Goal: Task Accomplishment & Management: Use online tool/utility

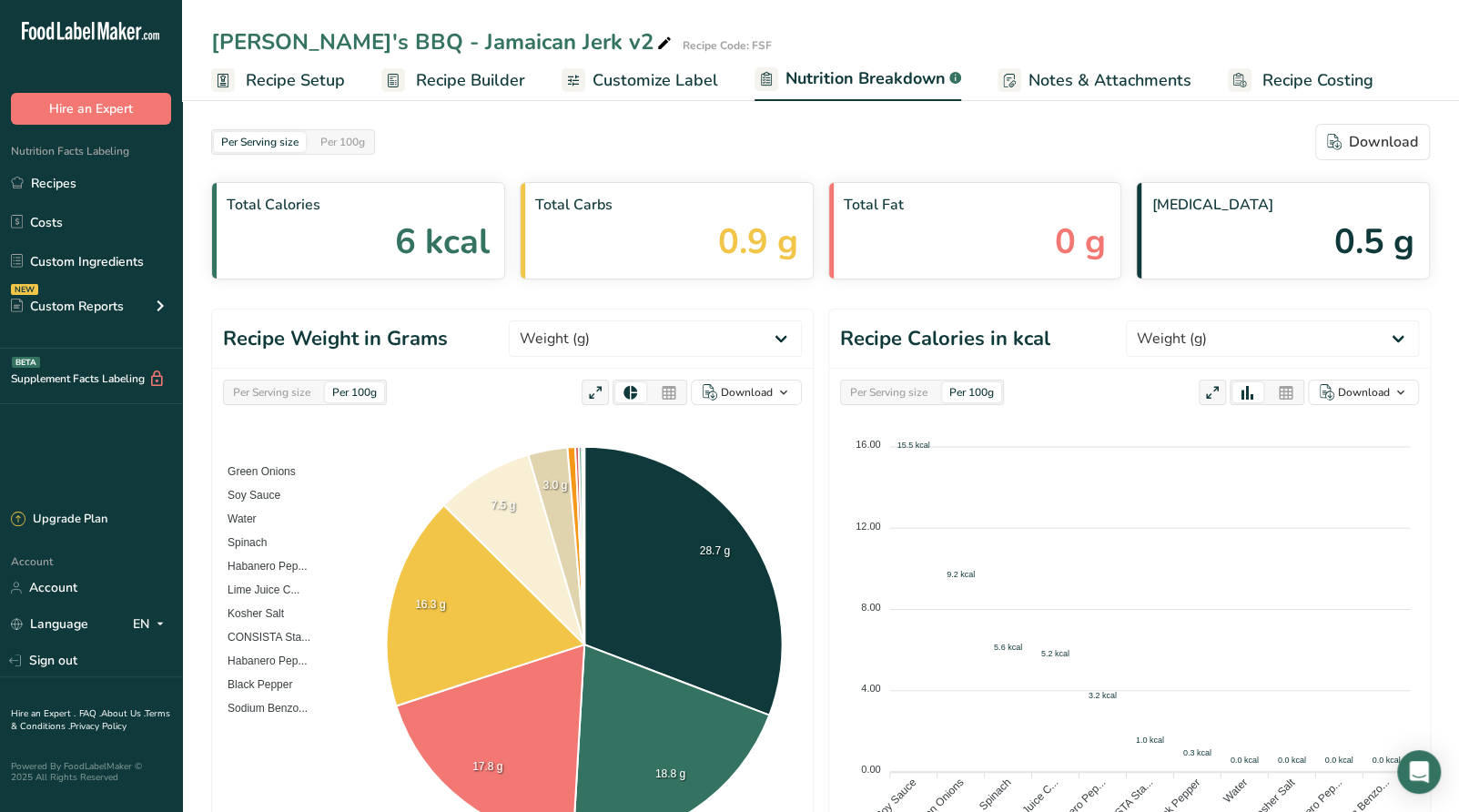
select select "Calories"
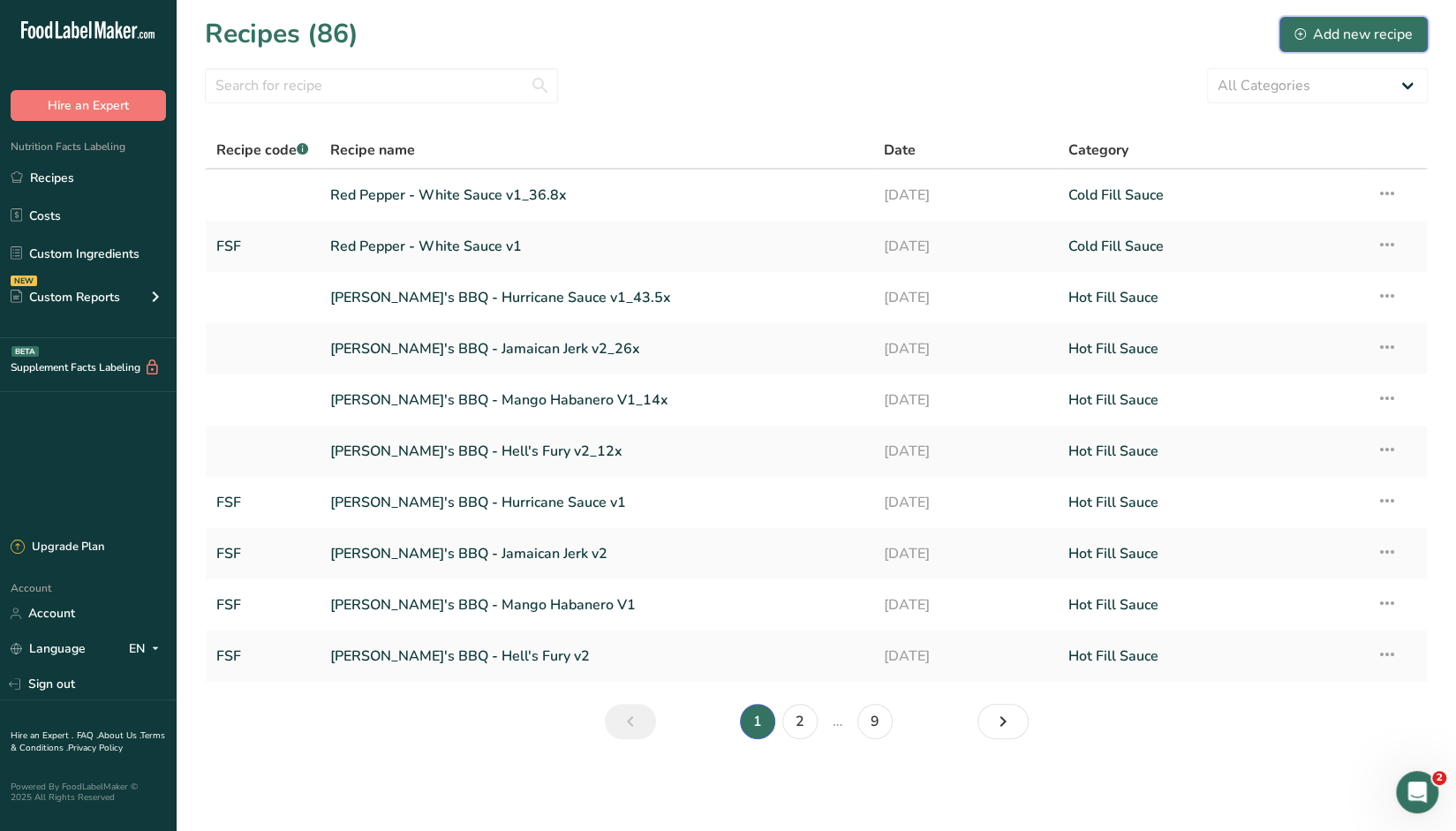
drag, startPoint x: 1347, startPoint y: 37, endPoint x: 1351, endPoint y: 3, distance: 34.2
click at [1347, 37] on div "Add new recipe" at bounding box center [1354, 34] width 119 height 21
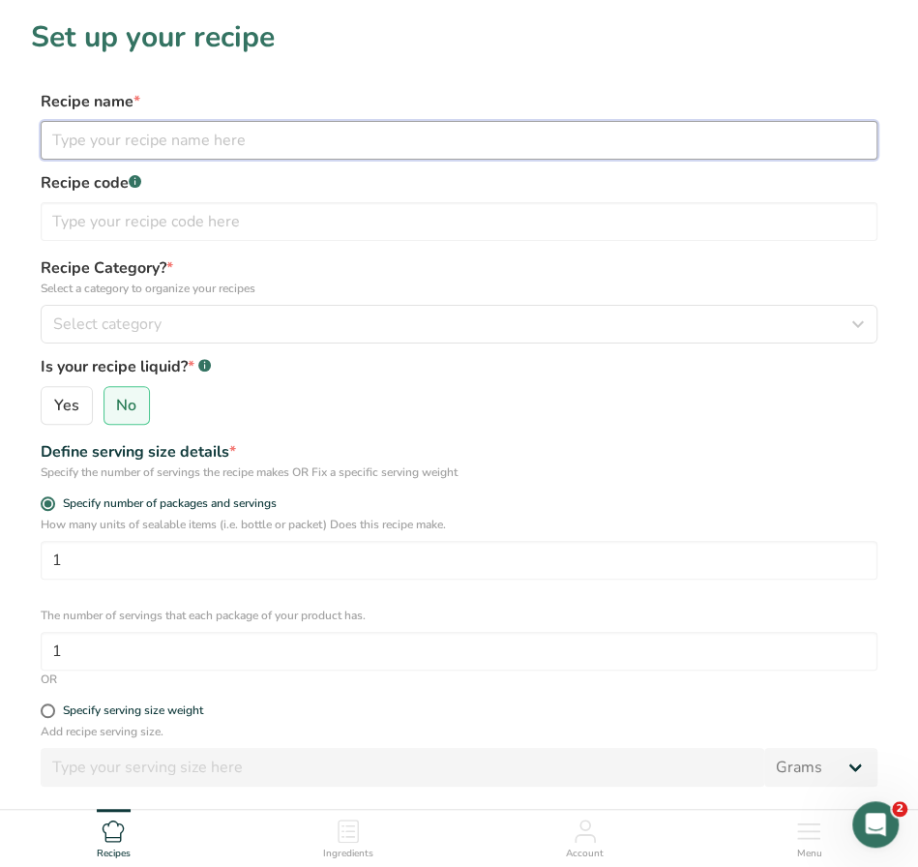
click at [114, 153] on input "text" at bounding box center [459, 140] width 837 height 39
type input "Northern Taphouse - Buffalo Sauce"
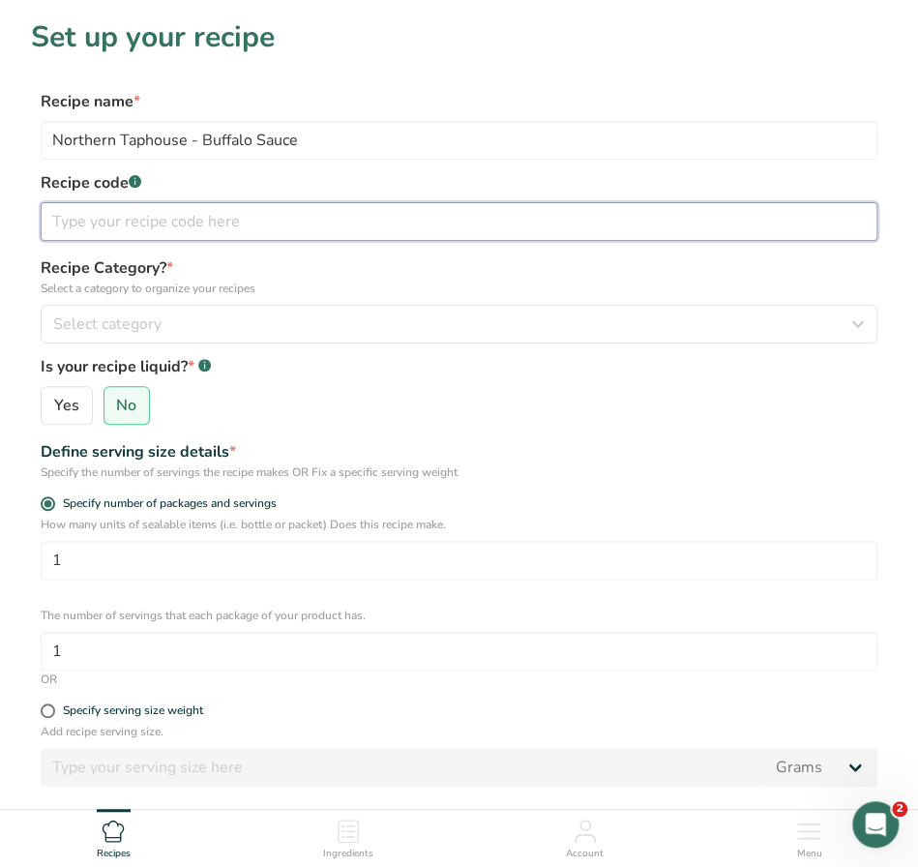
click at [188, 226] on input "text" at bounding box center [459, 221] width 837 height 39
type input "FSF"
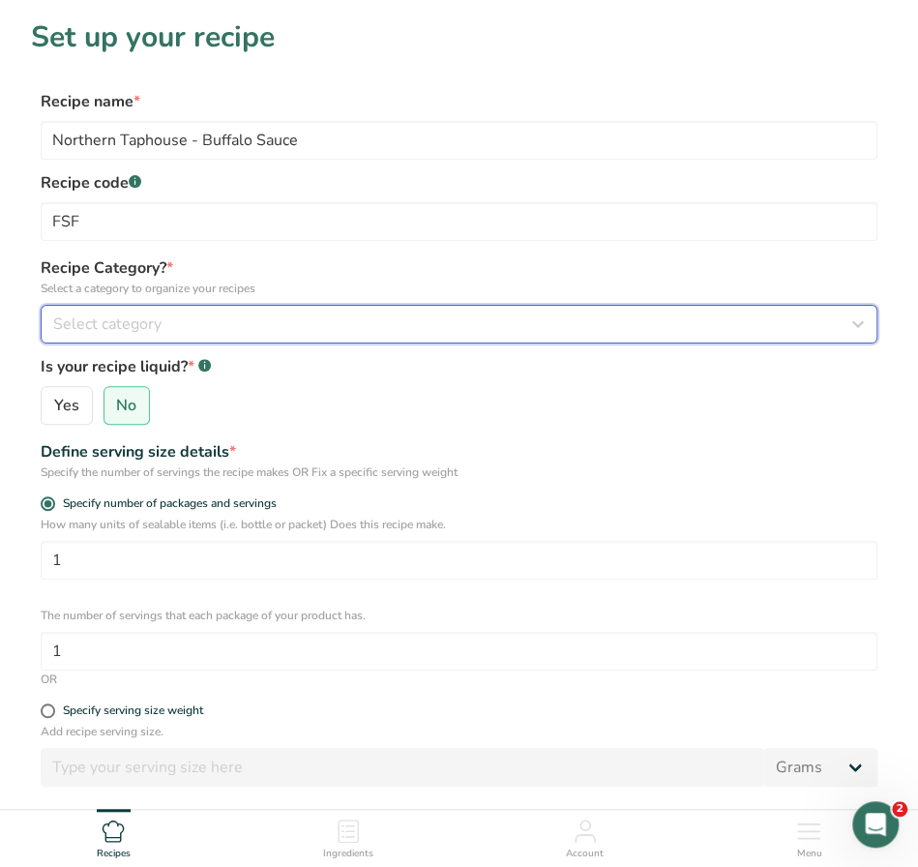
click at [302, 316] on div "Select category" at bounding box center [453, 323] width 800 height 23
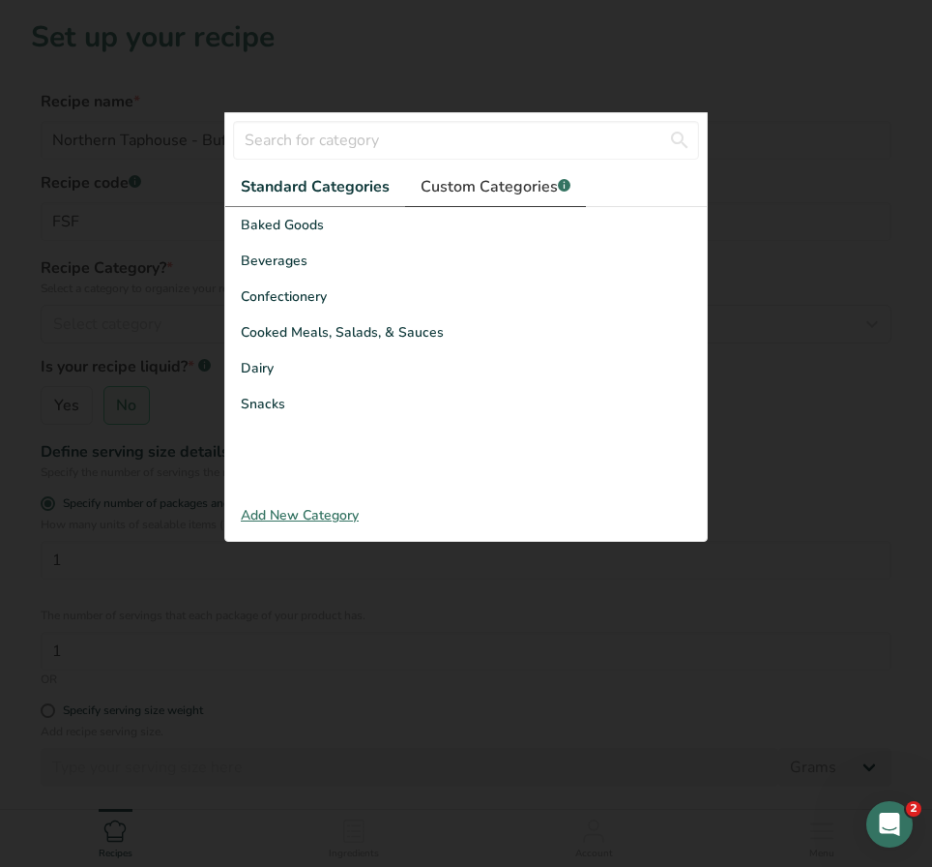
click at [460, 184] on span "Custom Categories .a-a{fill:#347362;}.b-a{fill:#fff;}" at bounding box center [496, 186] width 150 height 23
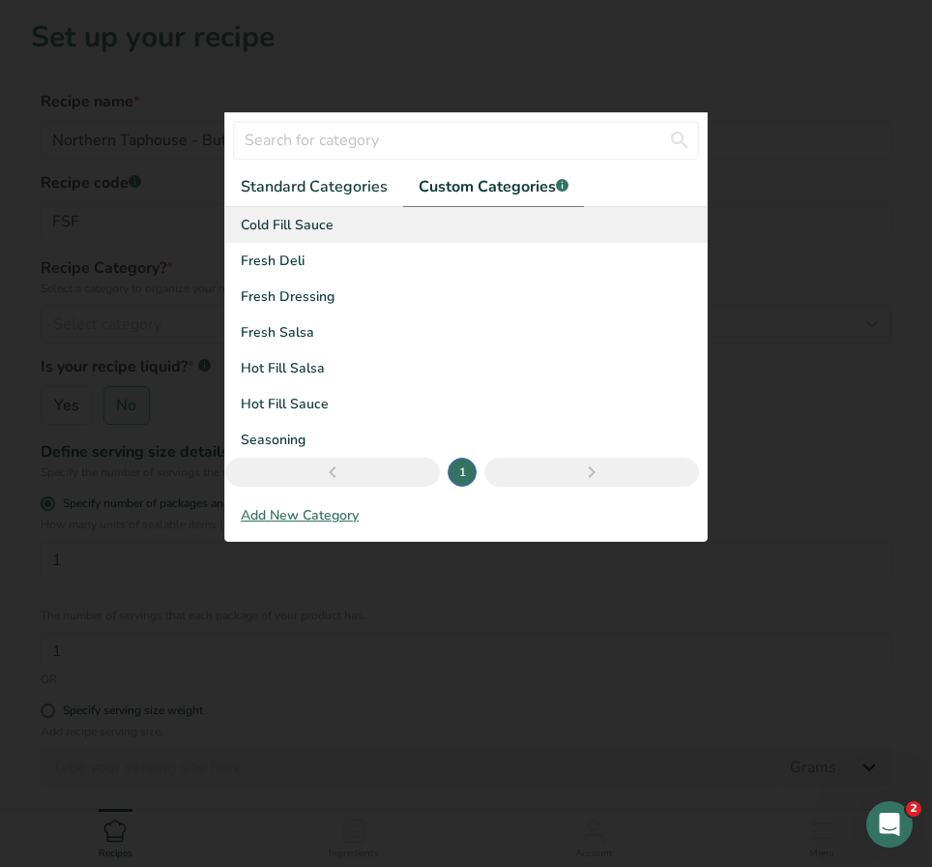
click at [298, 227] on span "Cold Fill Sauce" at bounding box center [287, 225] width 93 height 20
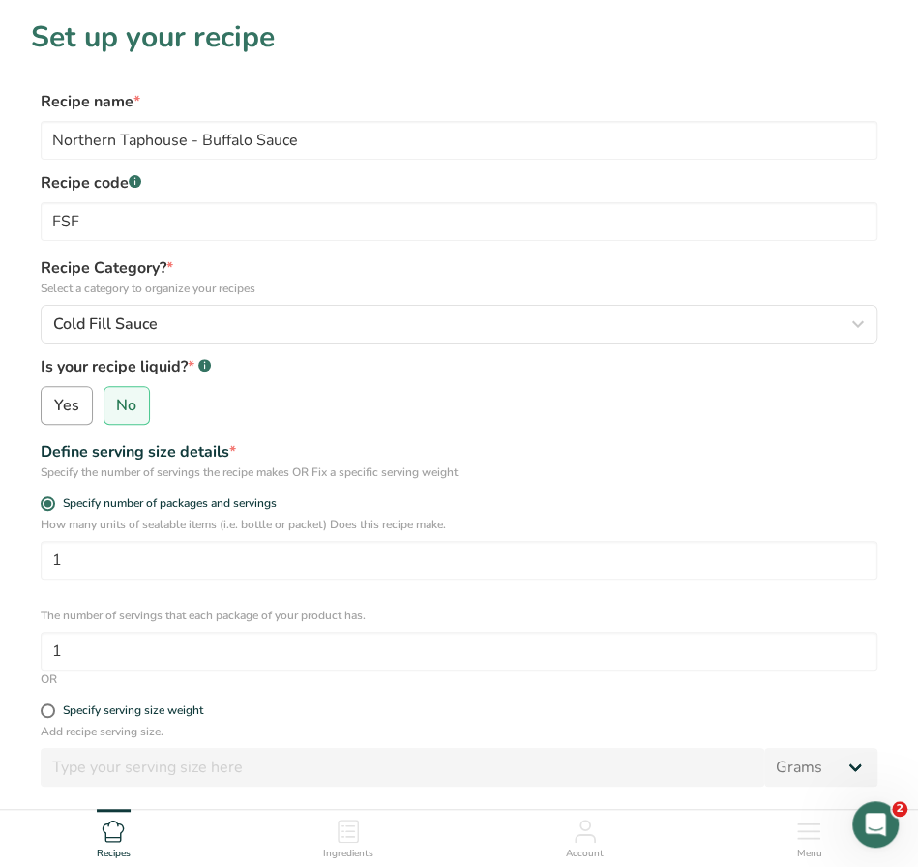
click at [76, 407] on span "Yes" at bounding box center [66, 405] width 25 height 19
click at [54, 407] on input "Yes" at bounding box center [48, 405] width 13 height 13
radio input "true"
radio input "false"
select select "22"
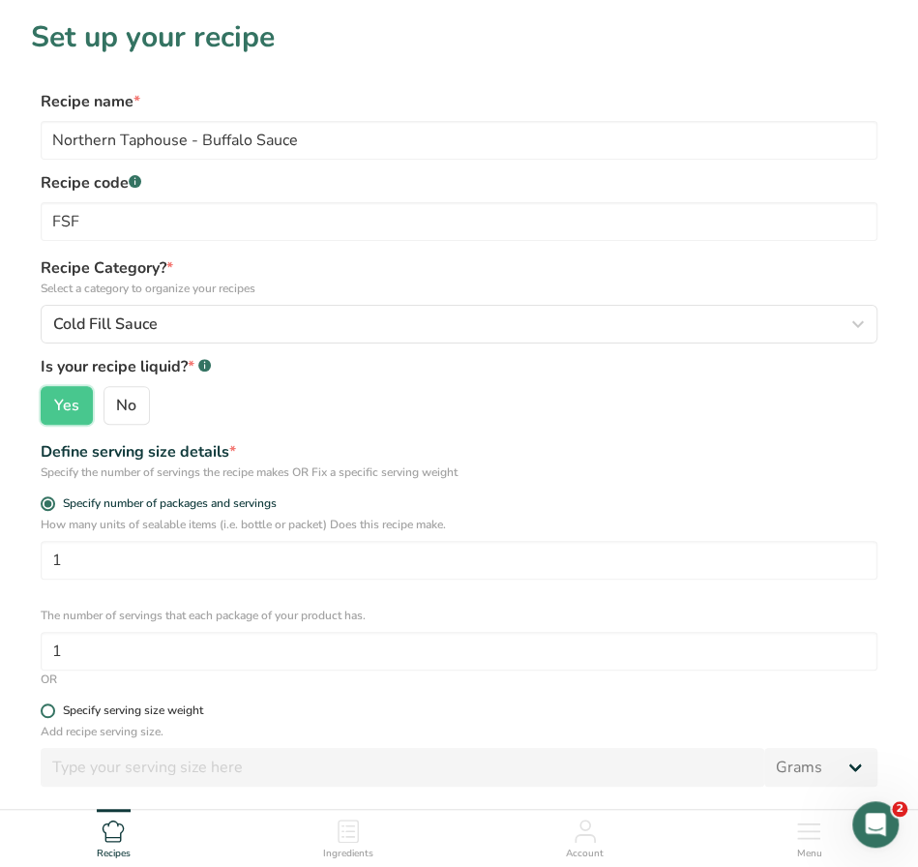
click at [101, 710] on div "Specify serving size weight" at bounding box center [133, 710] width 140 height 15
click at [53, 710] on input "Specify serving size weight" at bounding box center [47, 710] width 13 height 13
radio input "true"
radio input "false"
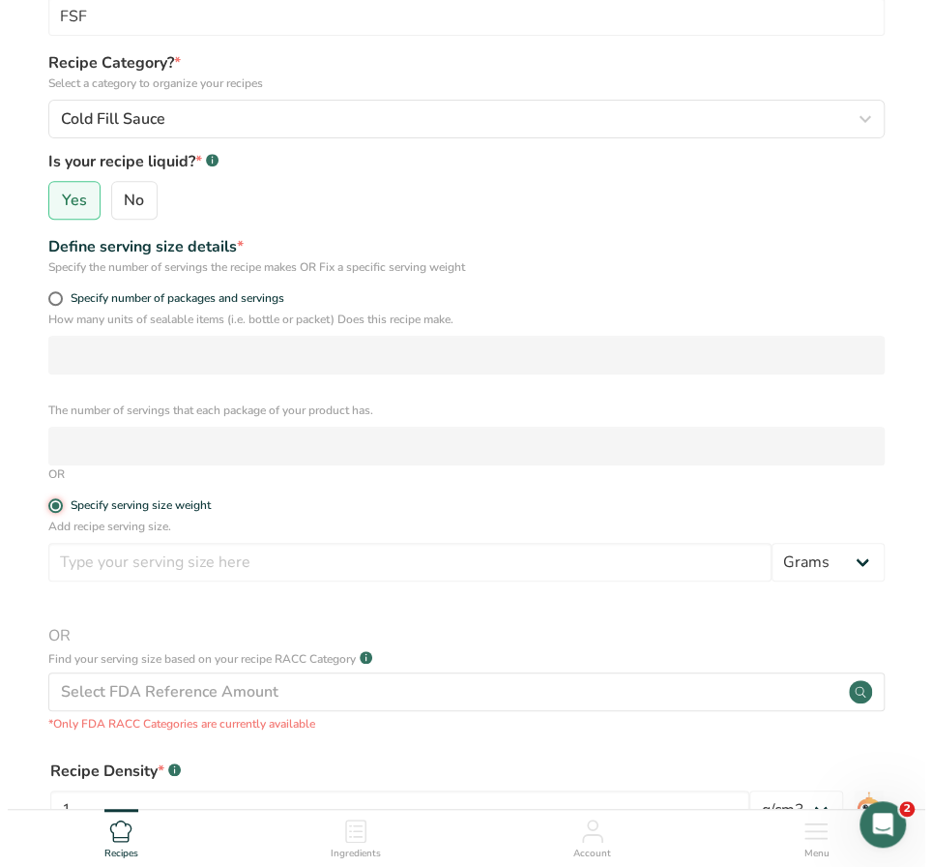
scroll to position [387, 0]
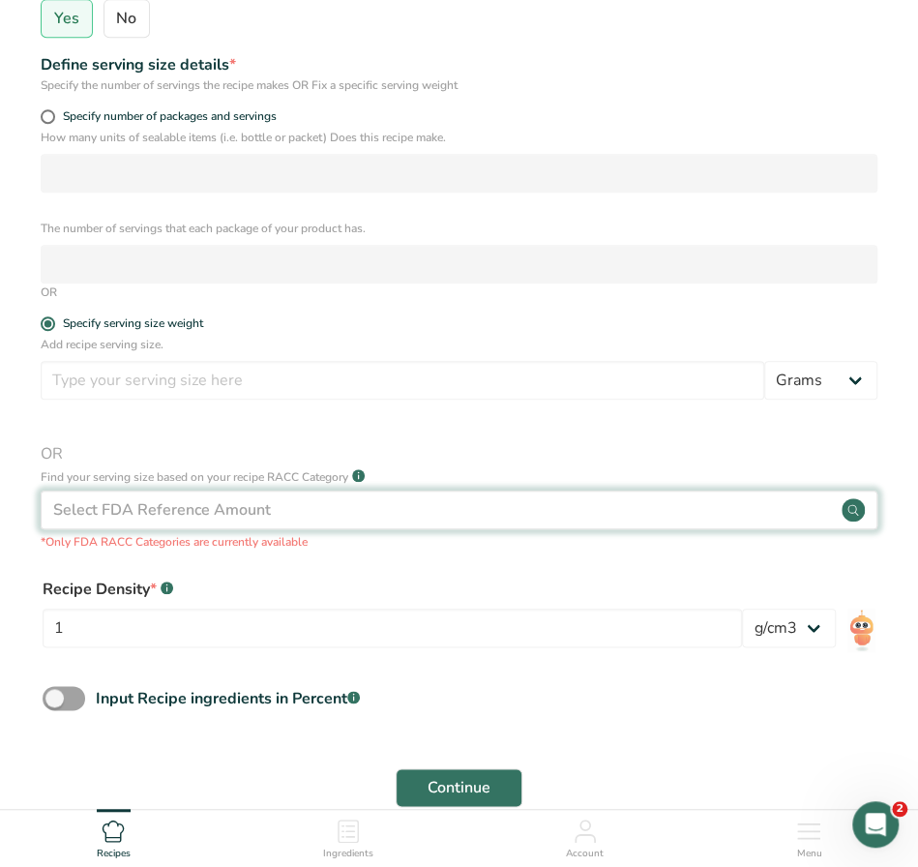
click at [717, 515] on div "Select FDA Reference Amount" at bounding box center [459, 509] width 837 height 39
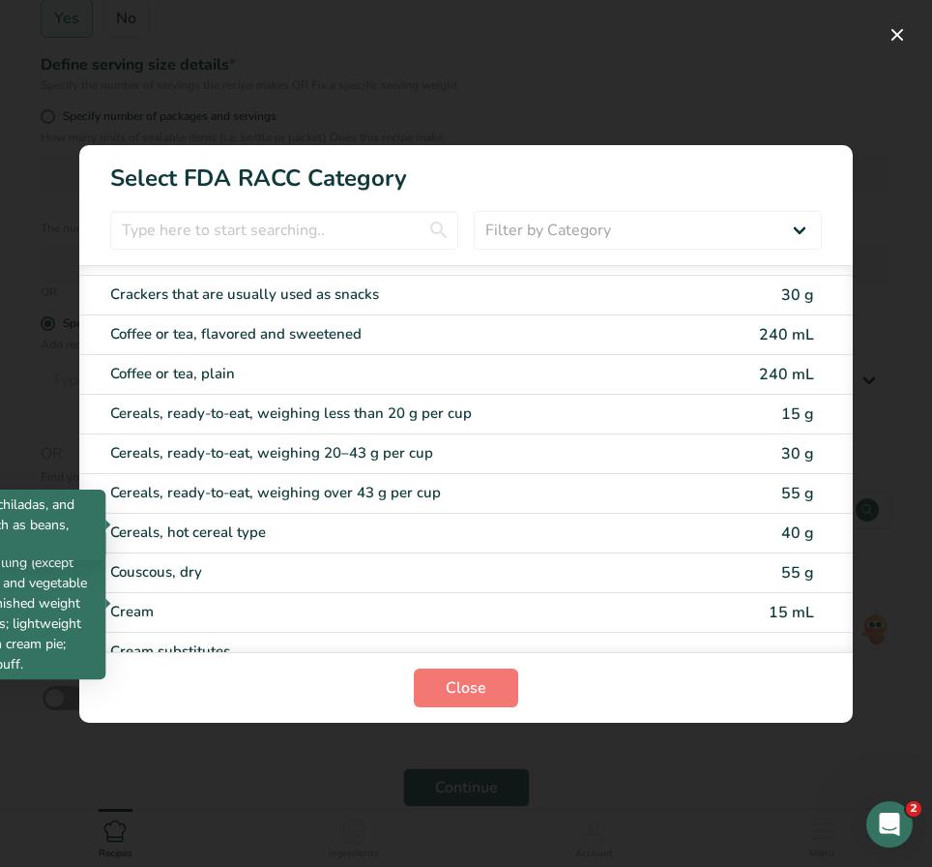
scroll to position [677, 0]
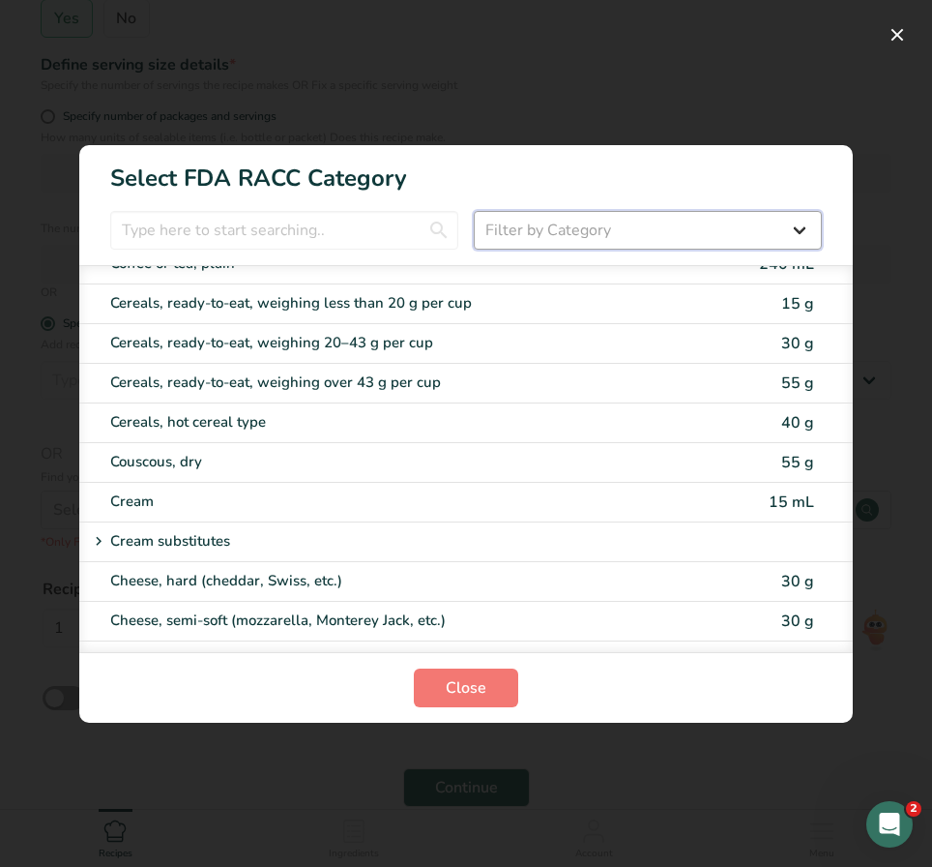
click at [542, 234] on select "Filter by Category All Bakery products Beverages Cereals and other grain produc…" at bounding box center [648, 230] width 348 height 39
select select "22"
click at [474, 211] on select "Filter by Category All Bakery products Beverages Cereals and other grain produc…" at bounding box center [648, 230] width 348 height 39
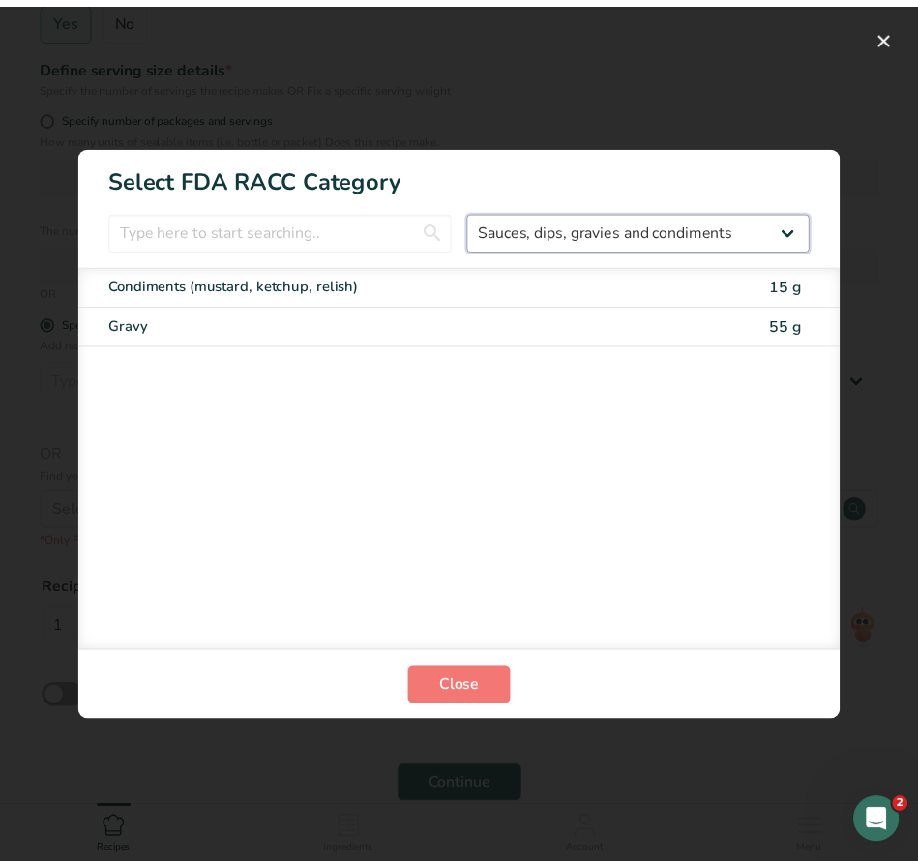
scroll to position [0, 0]
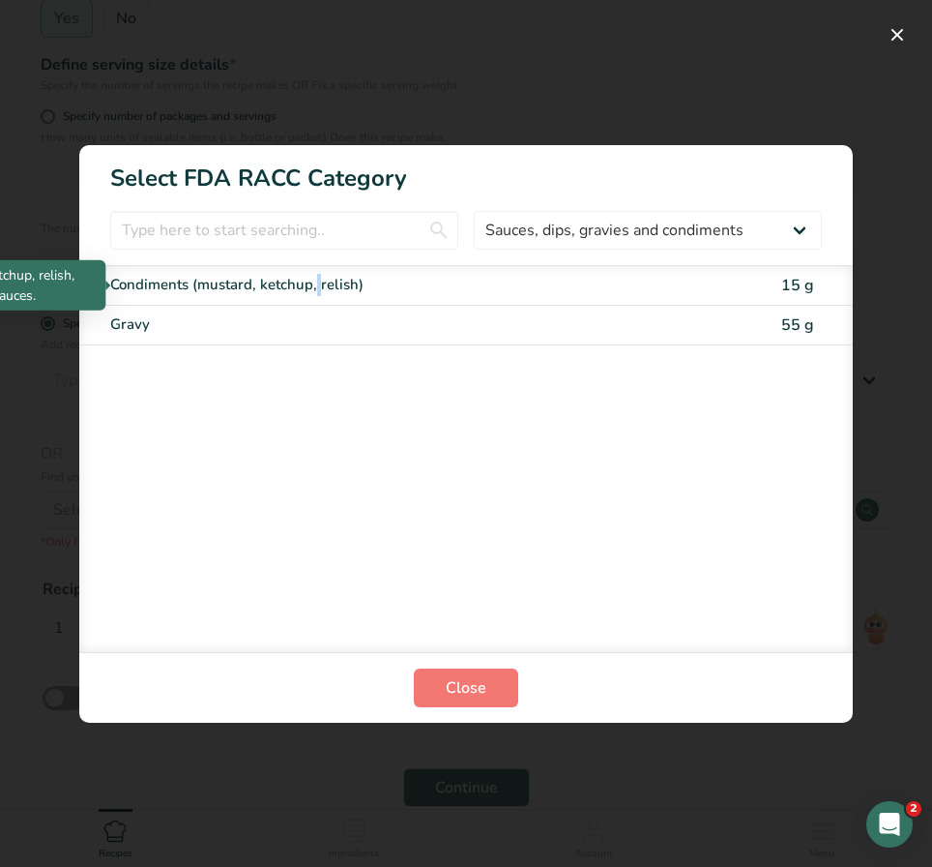
click at [203, 290] on div "Condiments (mustard, ketchup, relish)" at bounding box center [384, 285] width 549 height 22
type input "15"
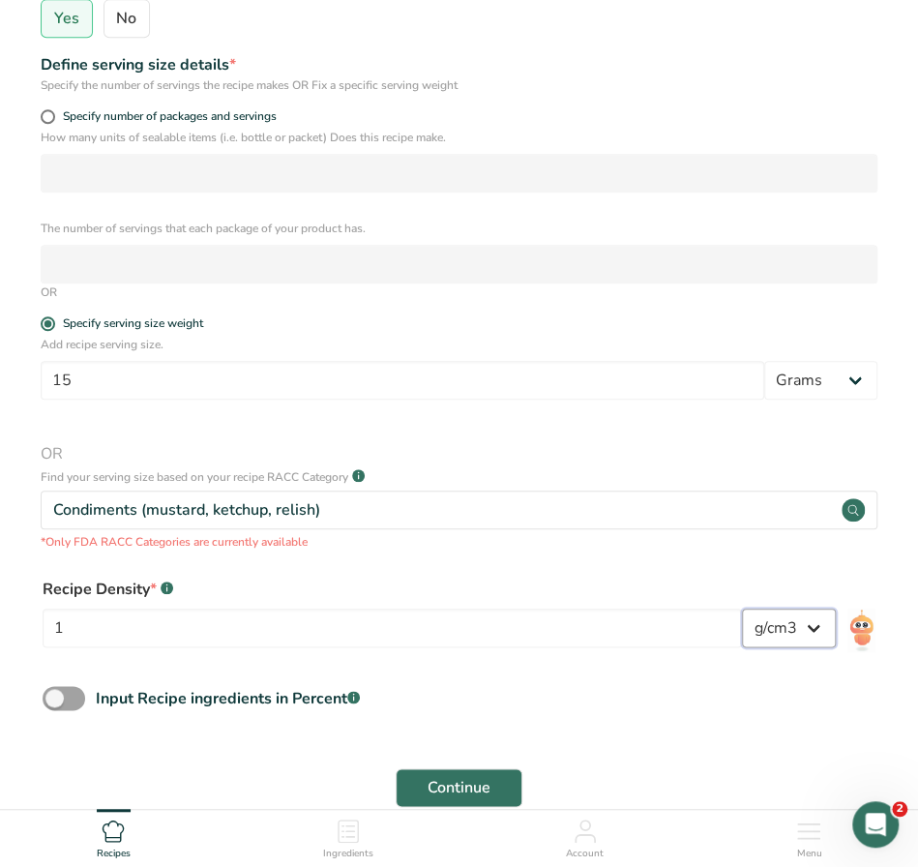
click at [812, 632] on select "lb/ft3 g/cm3" at bounding box center [789, 627] width 94 height 39
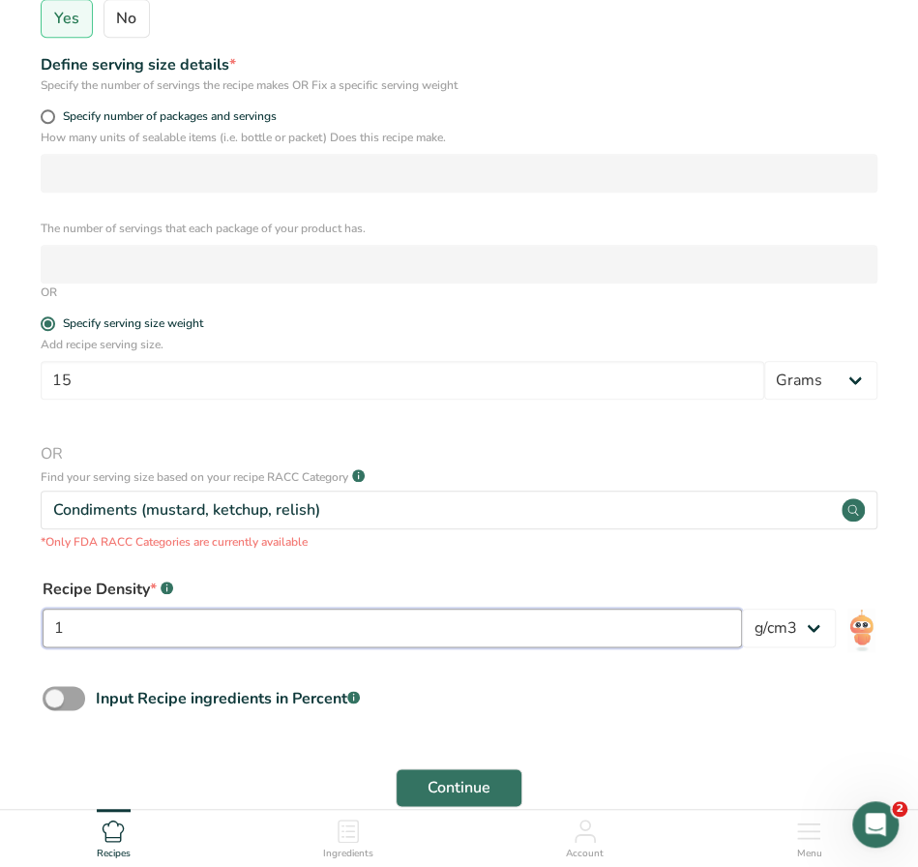
click at [542, 639] on input "1" at bounding box center [392, 627] width 699 height 39
type input "0.98"
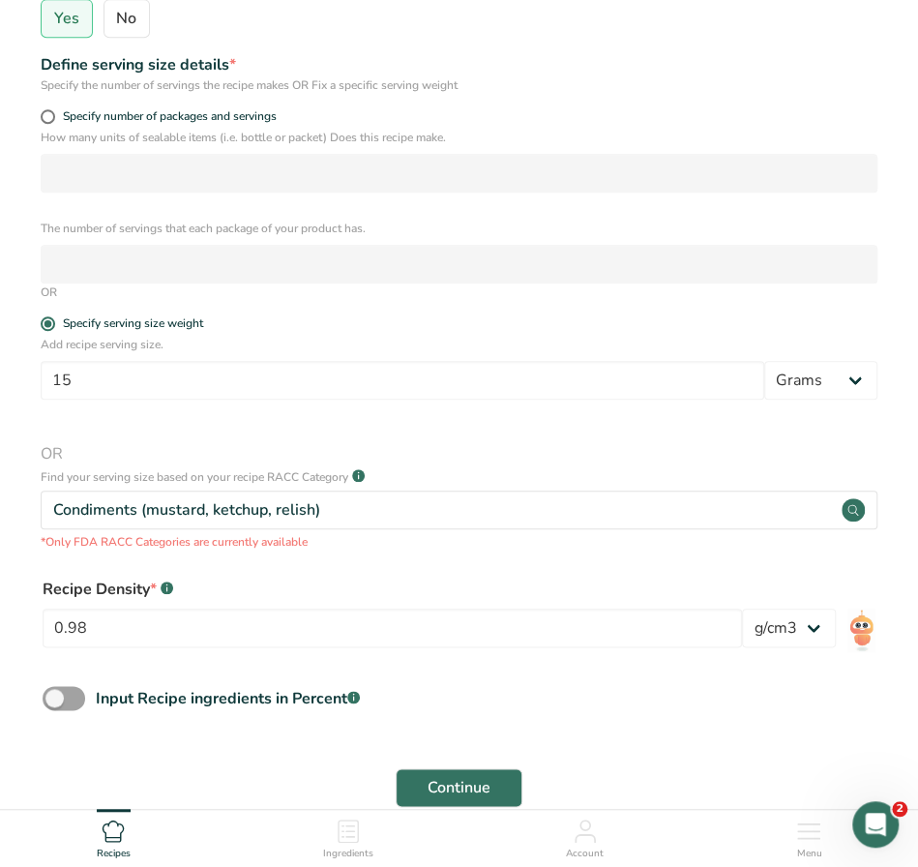
click at [545, 544] on p "*Only FDA RACC Categories are currently available" at bounding box center [459, 541] width 837 height 17
click at [483, 783] on span "Continue" at bounding box center [458, 787] width 63 height 23
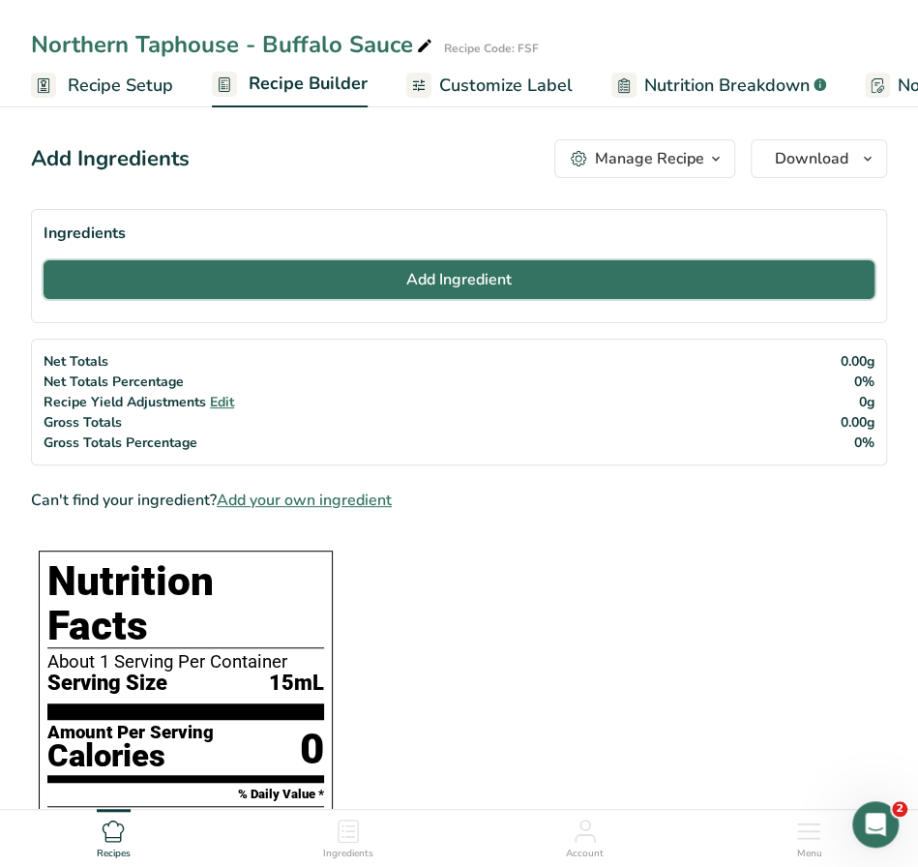
click at [340, 280] on button "Add Ingredient" at bounding box center [459, 279] width 831 height 39
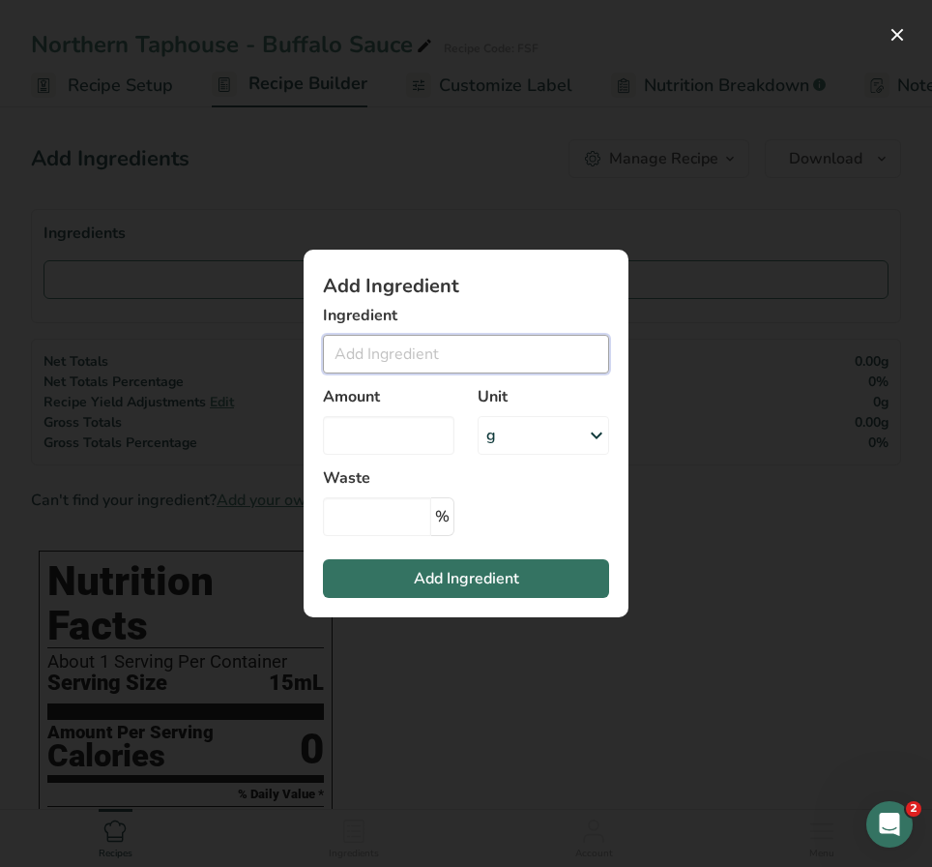
click at [404, 364] on input "Add ingredient modal" at bounding box center [466, 354] width 286 height 39
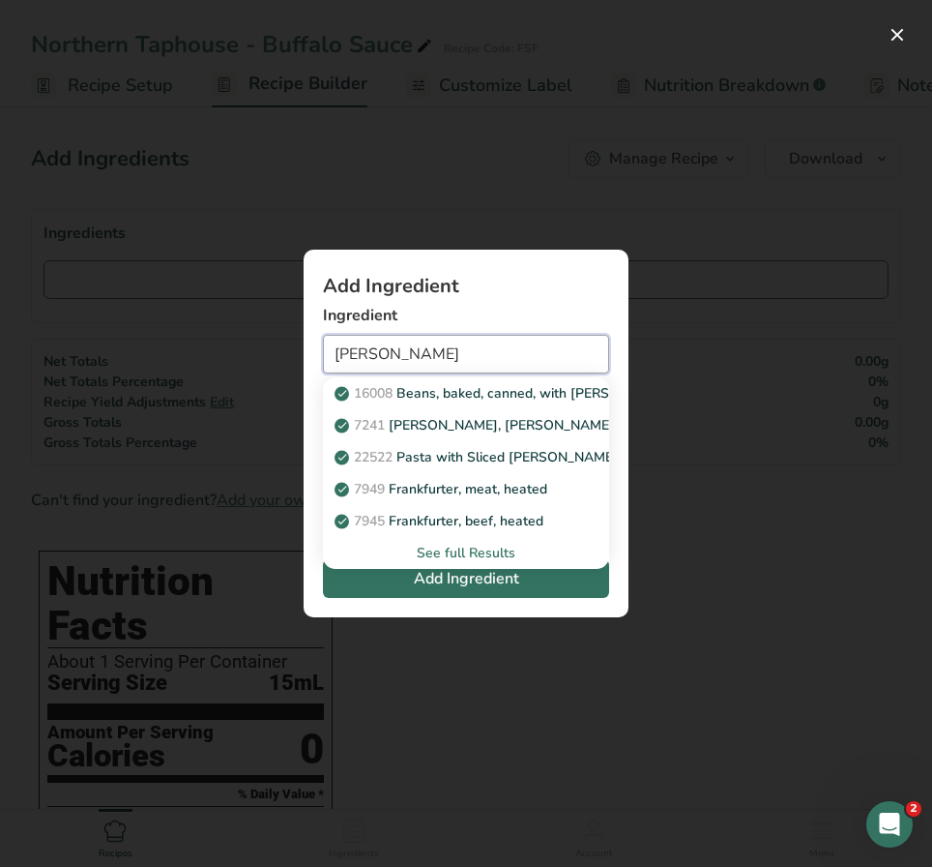
type input "franks"
click at [471, 555] on div "See full Results" at bounding box center [465, 553] width 255 height 20
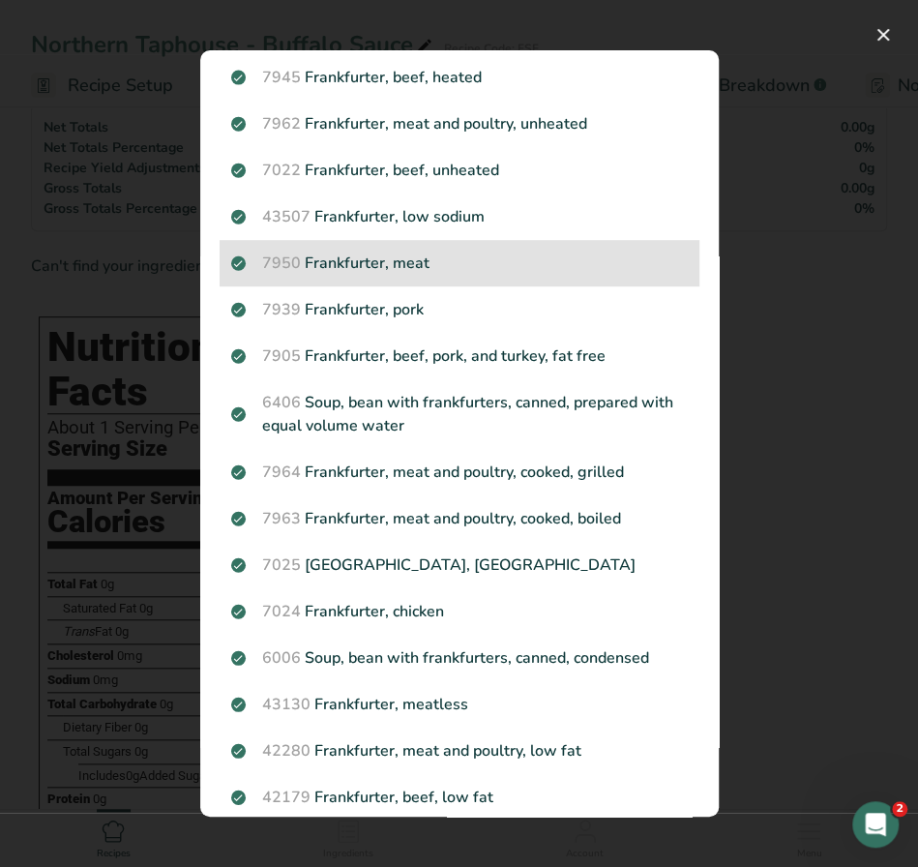
scroll to position [387, 0]
